Goal: Navigation & Orientation: Find specific page/section

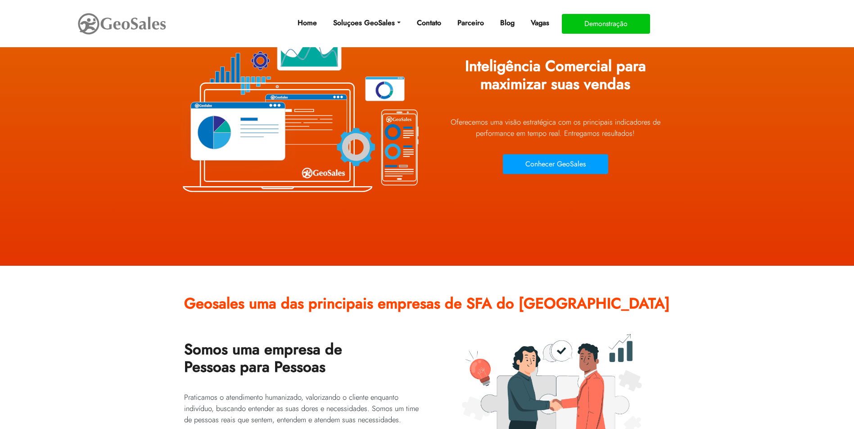
scroll to position [45, 0]
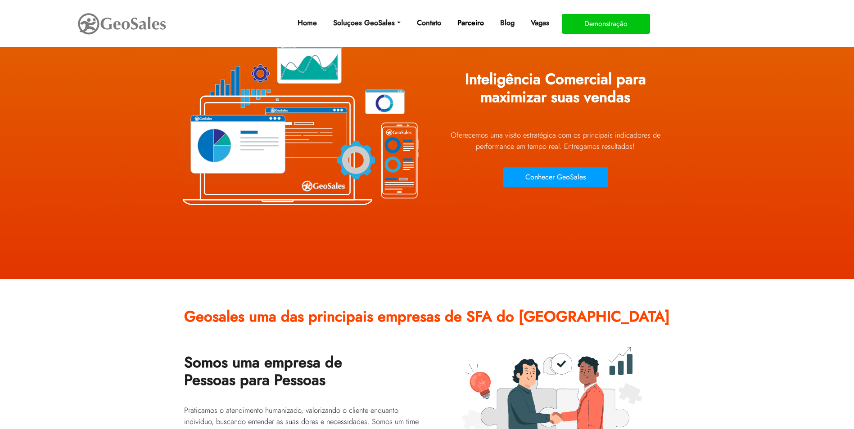
click at [468, 21] on link "Parceiro" at bounding box center [471, 23] width 34 height 18
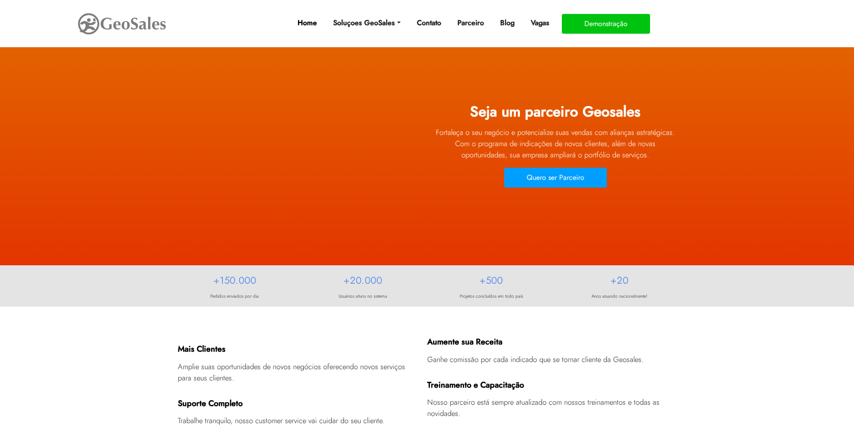
click at [311, 25] on link "Home" at bounding box center [307, 23] width 27 height 18
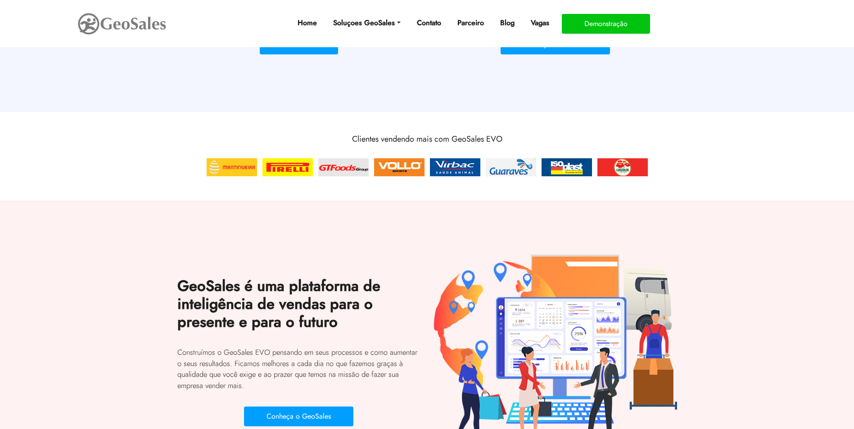
scroll to position [810, 0]
